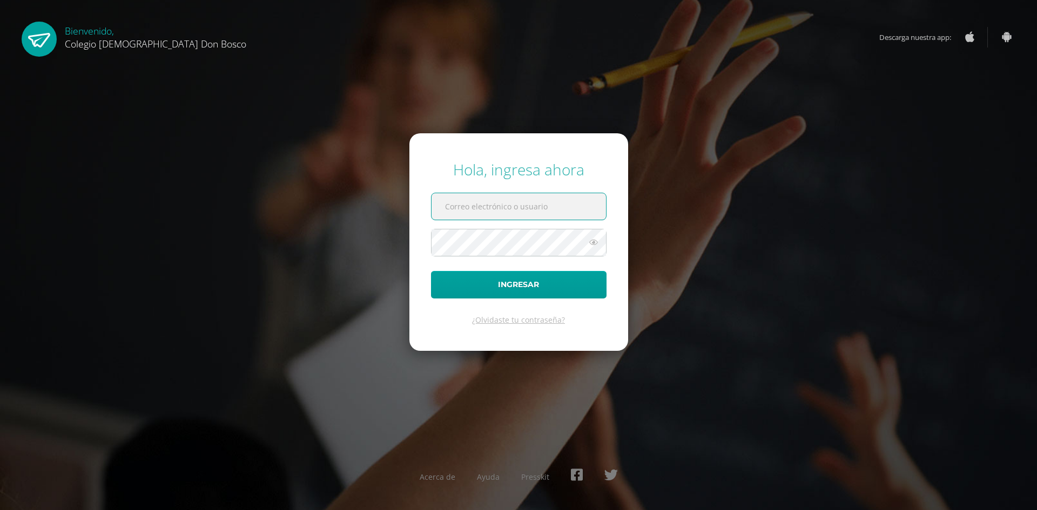
click at [491, 211] on input "text" at bounding box center [518, 206] width 174 height 26
type input "[EMAIL_ADDRESS][DOMAIN_NAME]"
click at [431, 271] on button "Ingresar" at bounding box center [518, 285] width 175 height 28
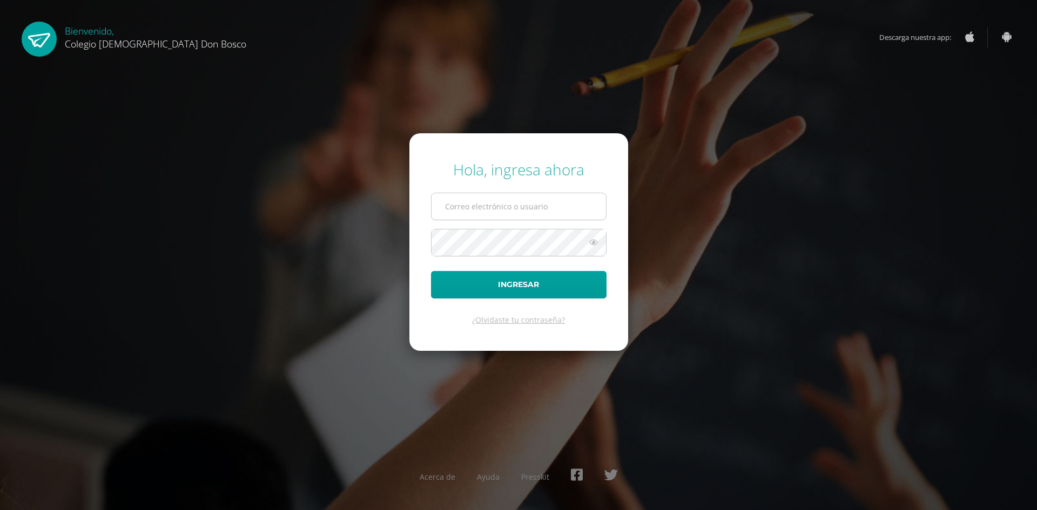
click at [456, 207] on input "text" at bounding box center [518, 206] width 174 height 26
type input "[EMAIL_ADDRESS][DOMAIN_NAME]"
click at [431, 271] on button "Ingresar" at bounding box center [518, 285] width 175 height 28
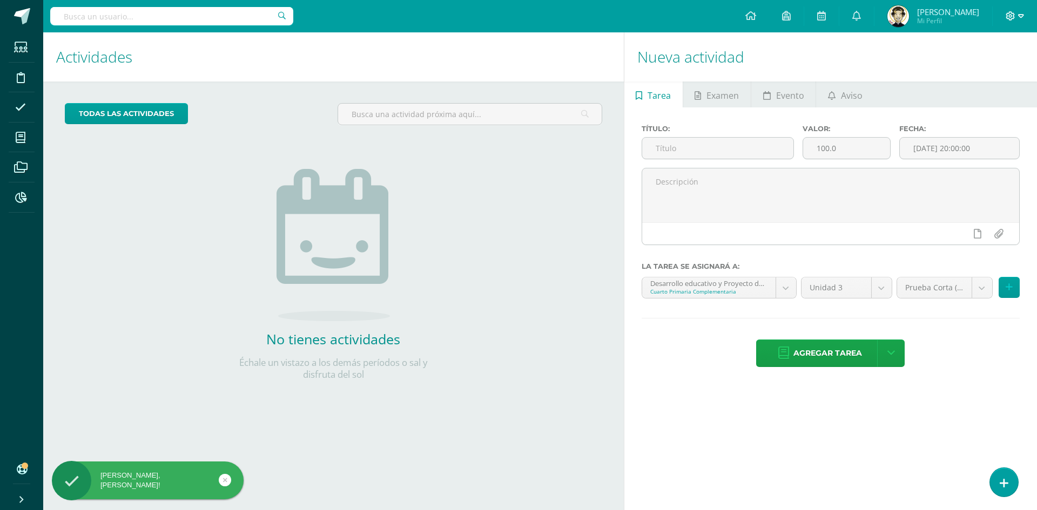
click at [1020, 14] on icon at bounding box center [1021, 16] width 6 height 10
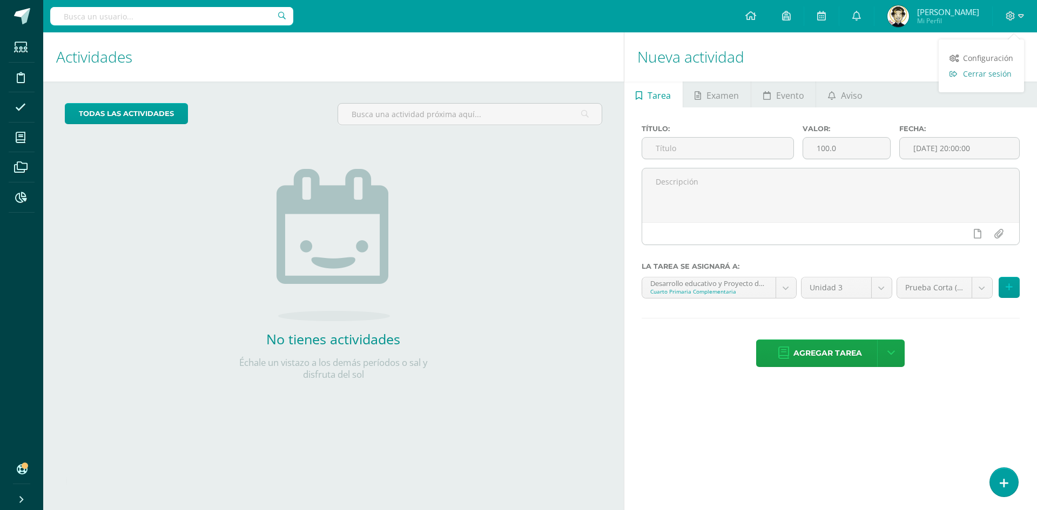
click at [1009, 71] on span "Cerrar sesión" at bounding box center [987, 74] width 49 height 10
